Goal: Information Seeking & Learning: Learn about a topic

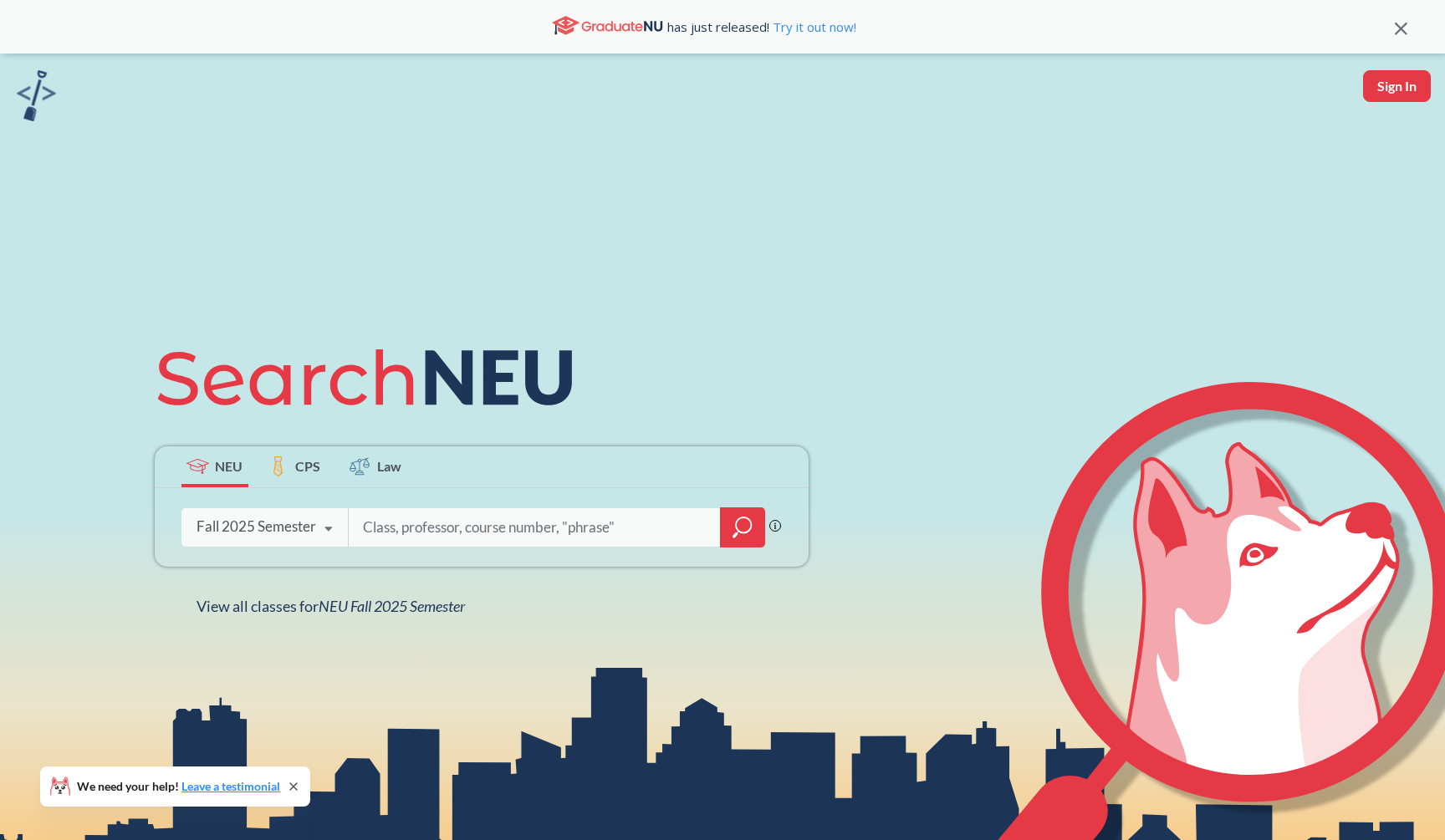
click at [565, 522] on input "search" at bounding box center [535, 528] width 348 height 36
type input "math 2341"
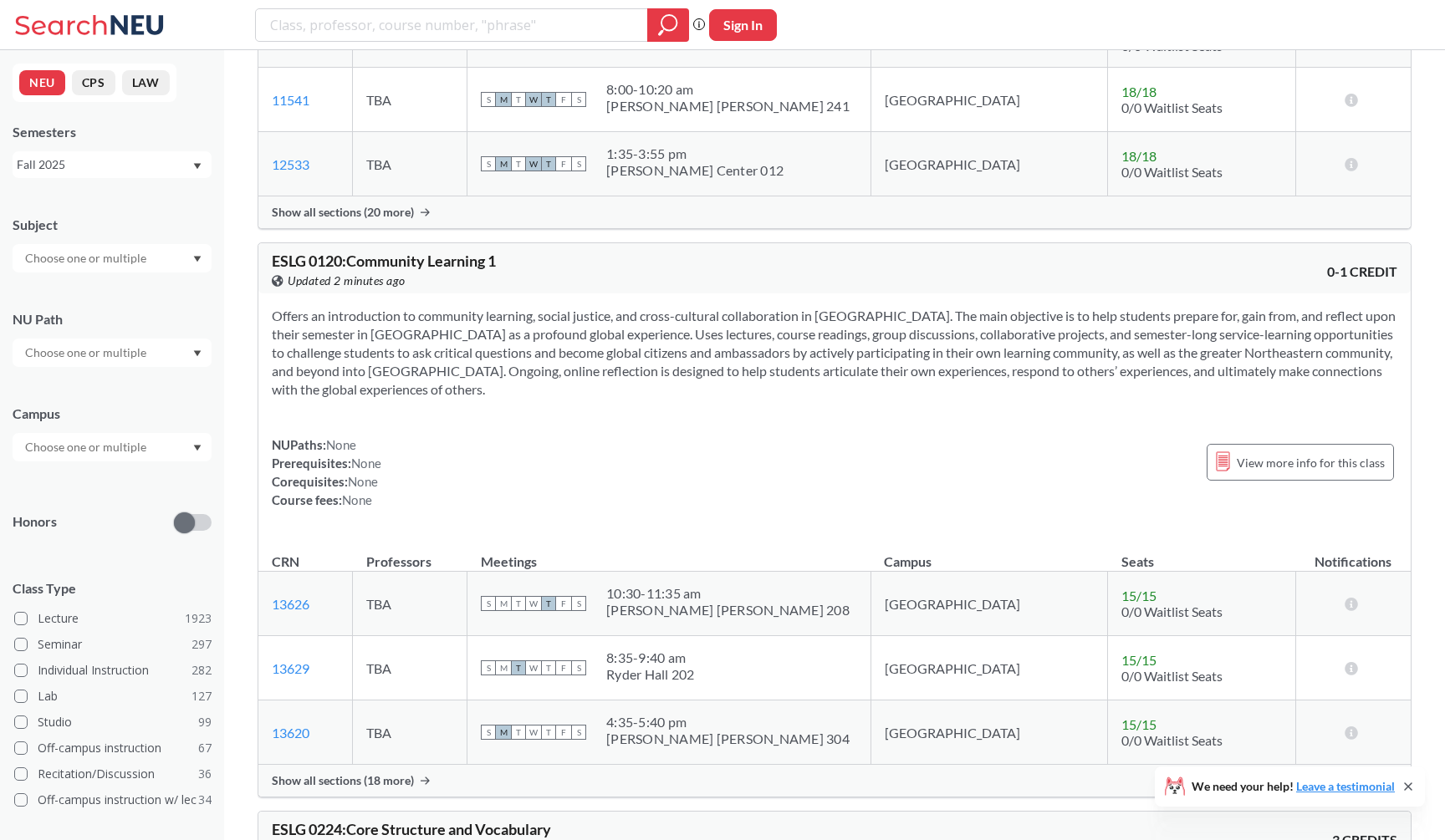
scroll to position [1810, 0]
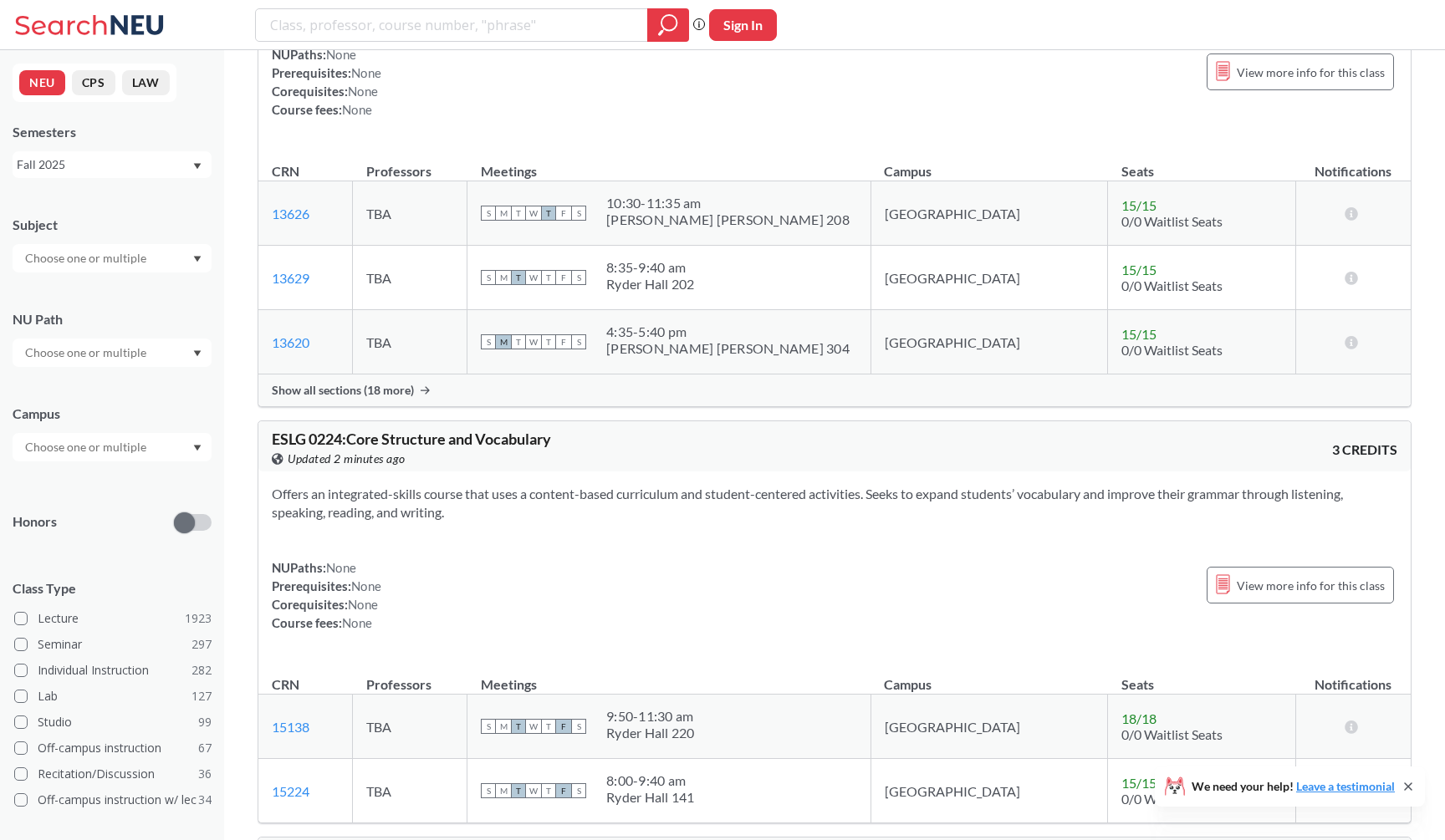
click at [159, 245] on div at bounding box center [112, 258] width 199 height 29
click at [127, 345] on p "Mathematics" at bounding box center [116, 353] width 189 height 17
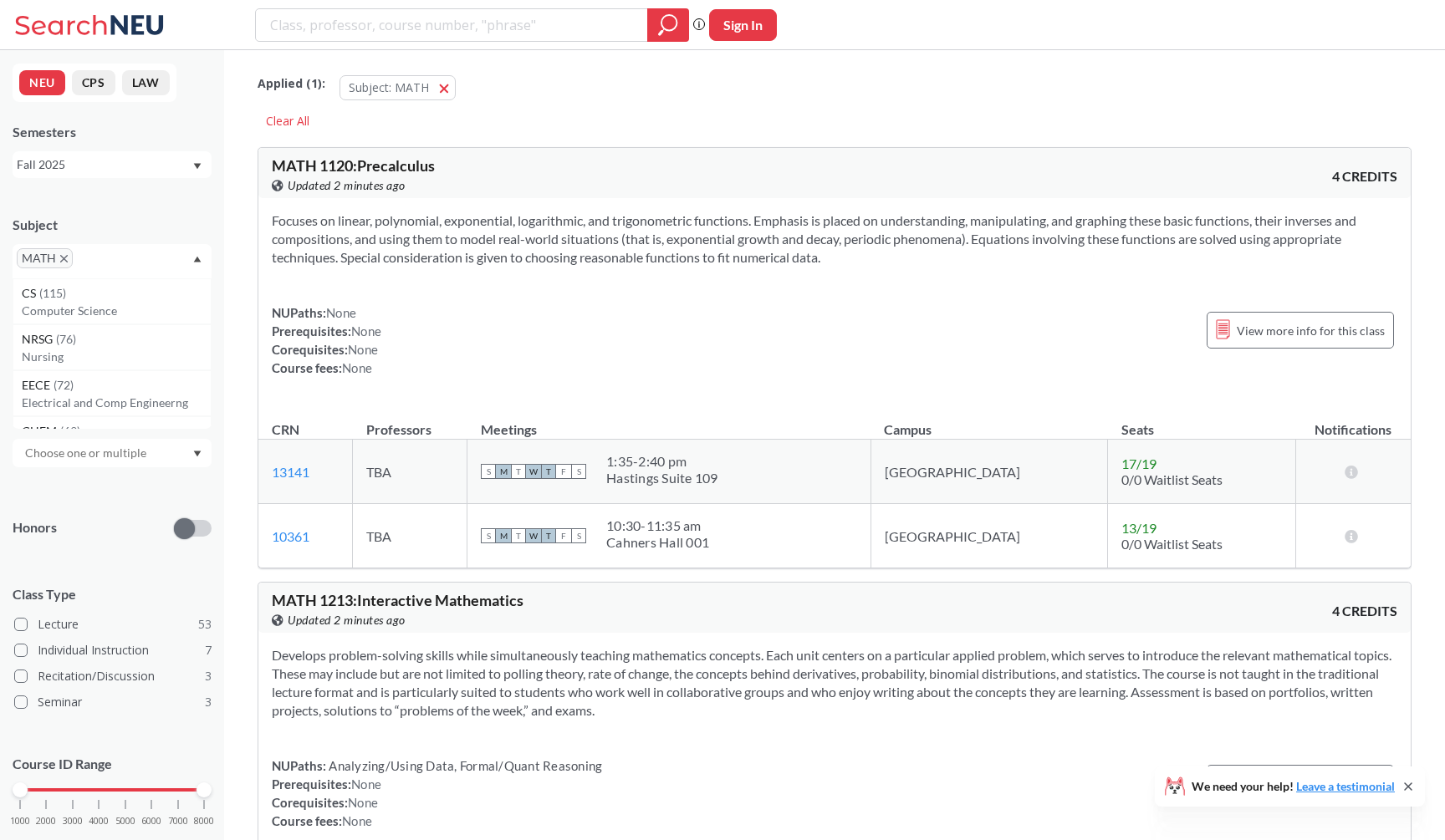
click at [431, 407] on th "Professors" at bounding box center [410, 422] width 115 height 36
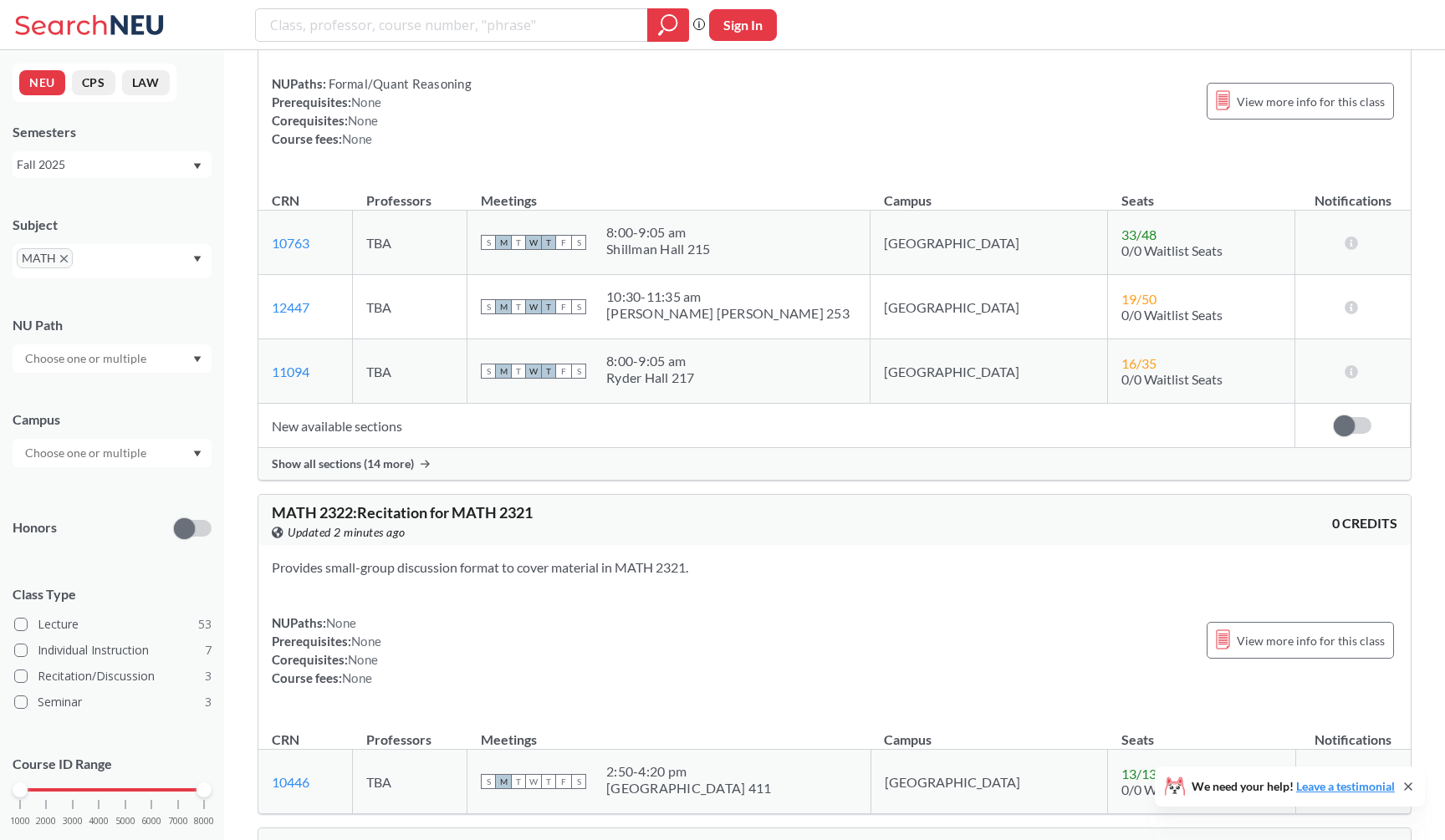
scroll to position [6417, 0]
click at [432, 464] on div "Show all sections (14 more)" at bounding box center [834, 463] width 1152 height 32
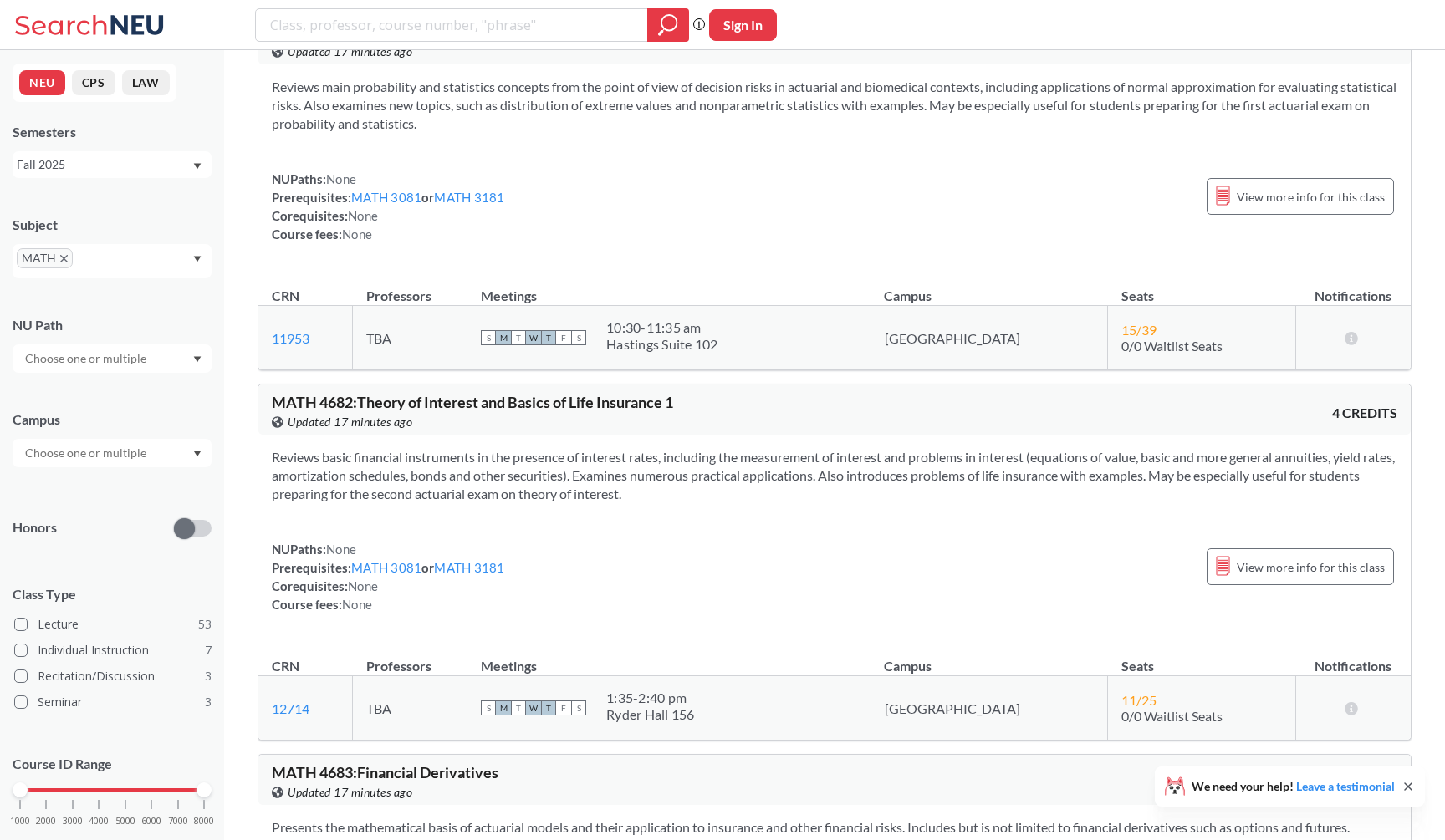
scroll to position [16903, 0]
